Goal: Submit feedback/report problem

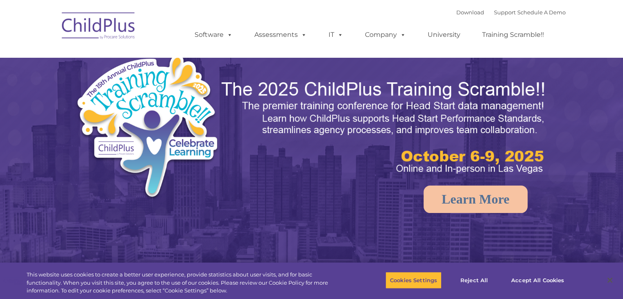
select select "MEDIUM"
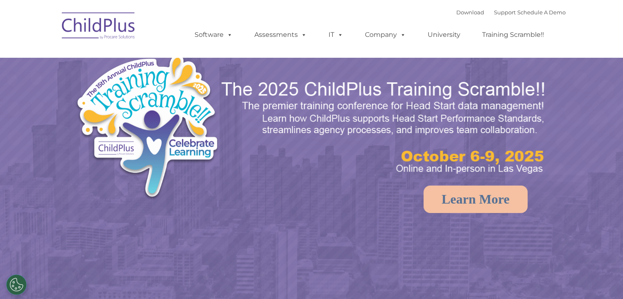
select select "MEDIUM"
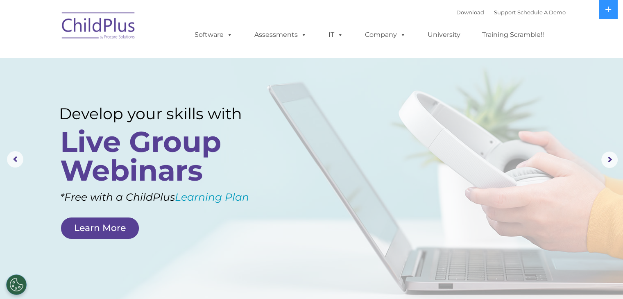
click at [289, 200] on rs-layer at bounding box center [311, 160] width 623 height 320
click at [208, 96] on rs-layer at bounding box center [311, 160] width 623 height 320
